Goal: Task Accomplishment & Management: Use online tool/utility

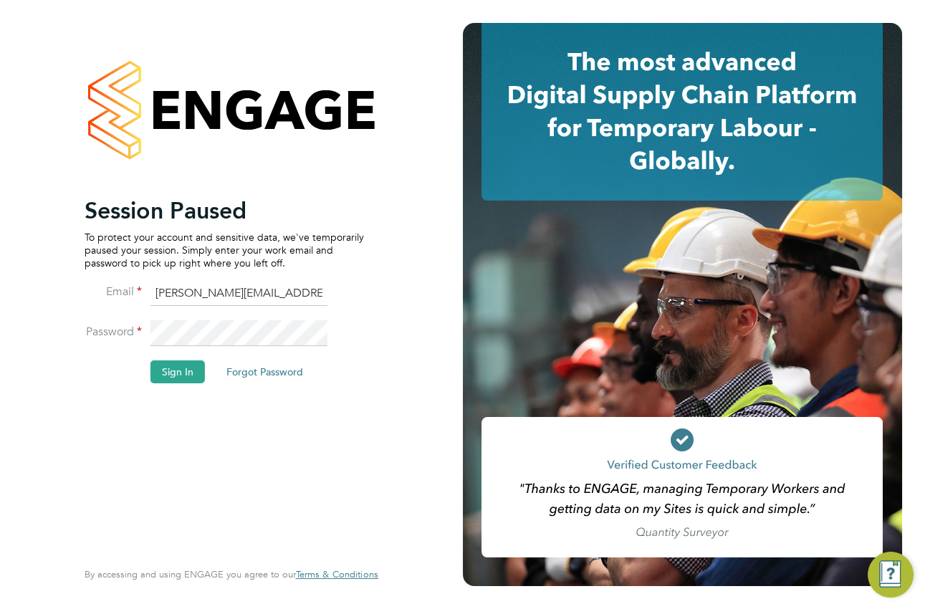
click at [187, 362] on button "Sign In" at bounding box center [177, 371] width 54 height 23
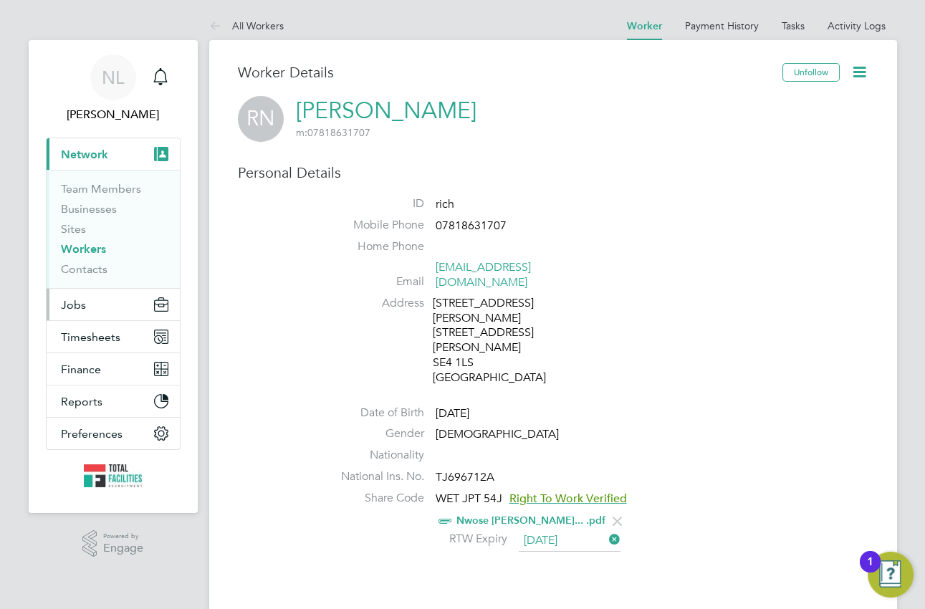
click at [83, 292] on button "Jobs" at bounding box center [113, 305] width 133 height 32
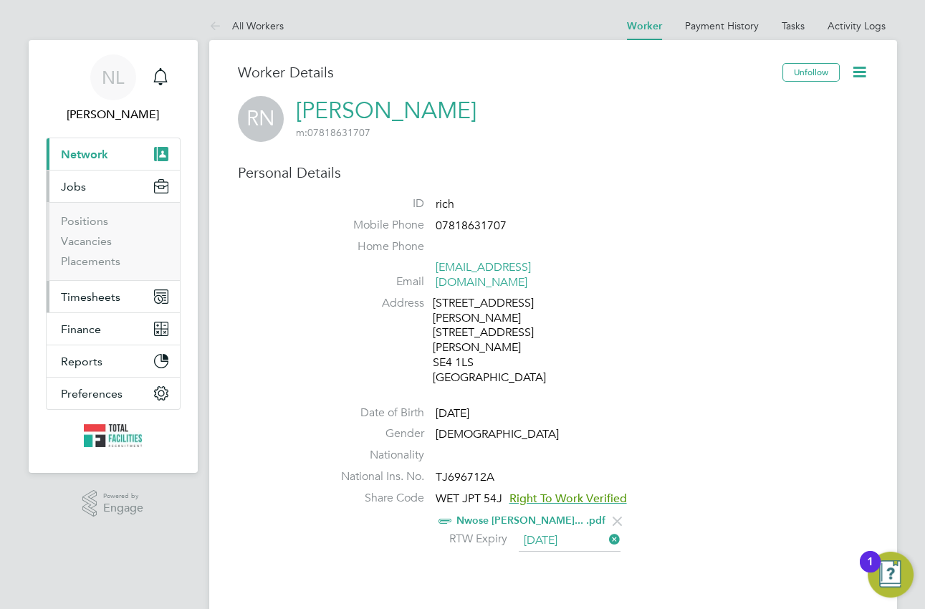
click at [85, 290] on span "Timesheets" at bounding box center [90, 297] width 59 height 14
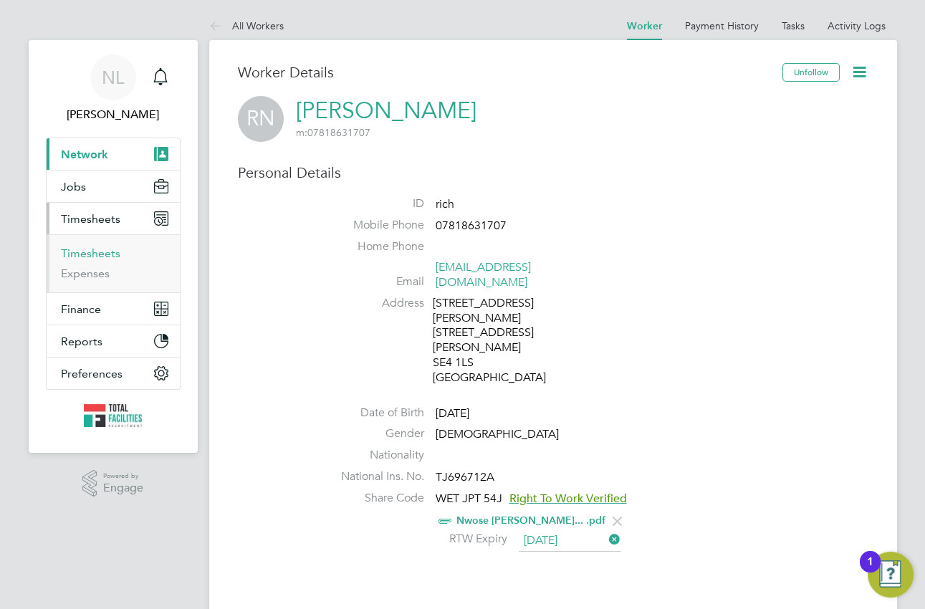
click at [100, 249] on link "Timesheets" at bounding box center [90, 253] width 59 height 14
